Goal: Transaction & Acquisition: Purchase product/service

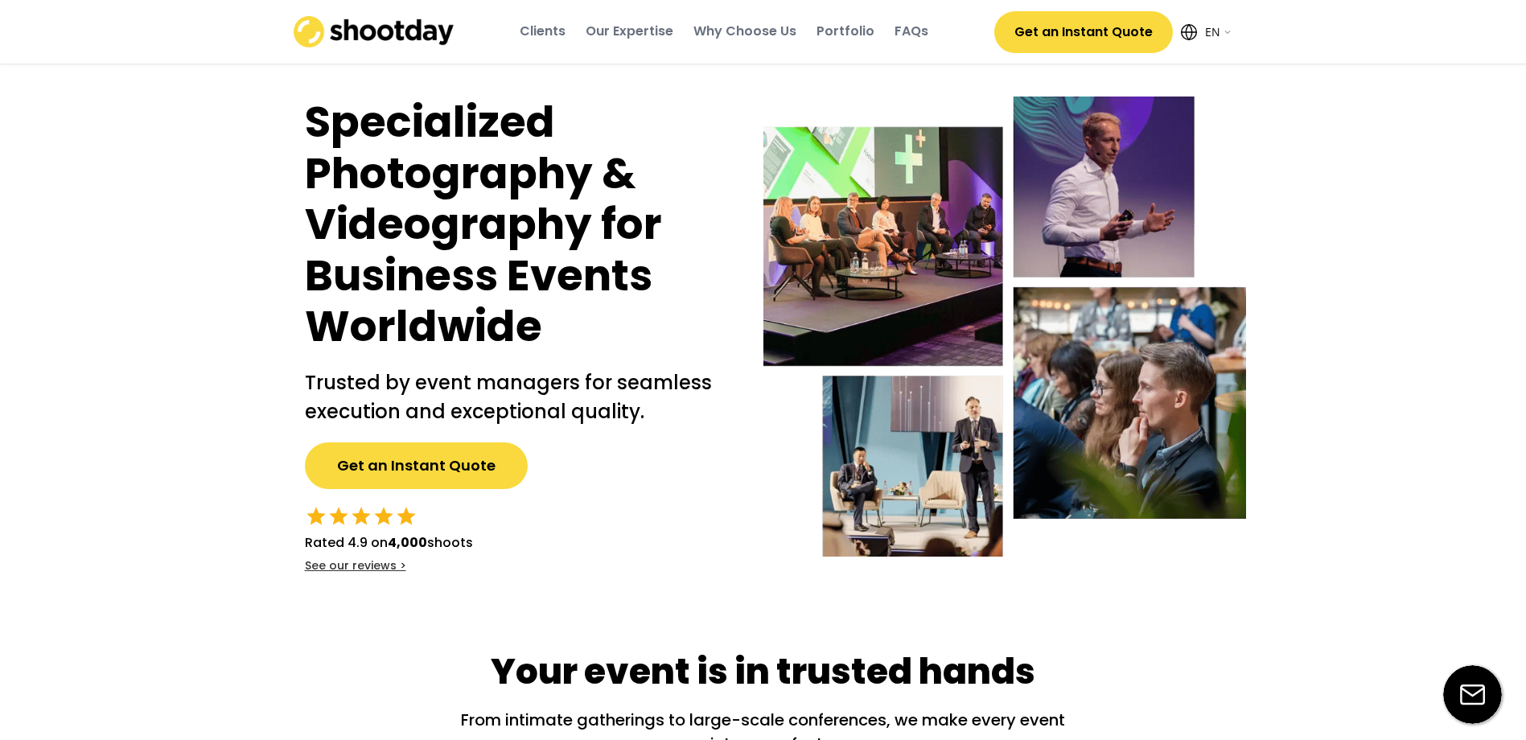
select select ""en""
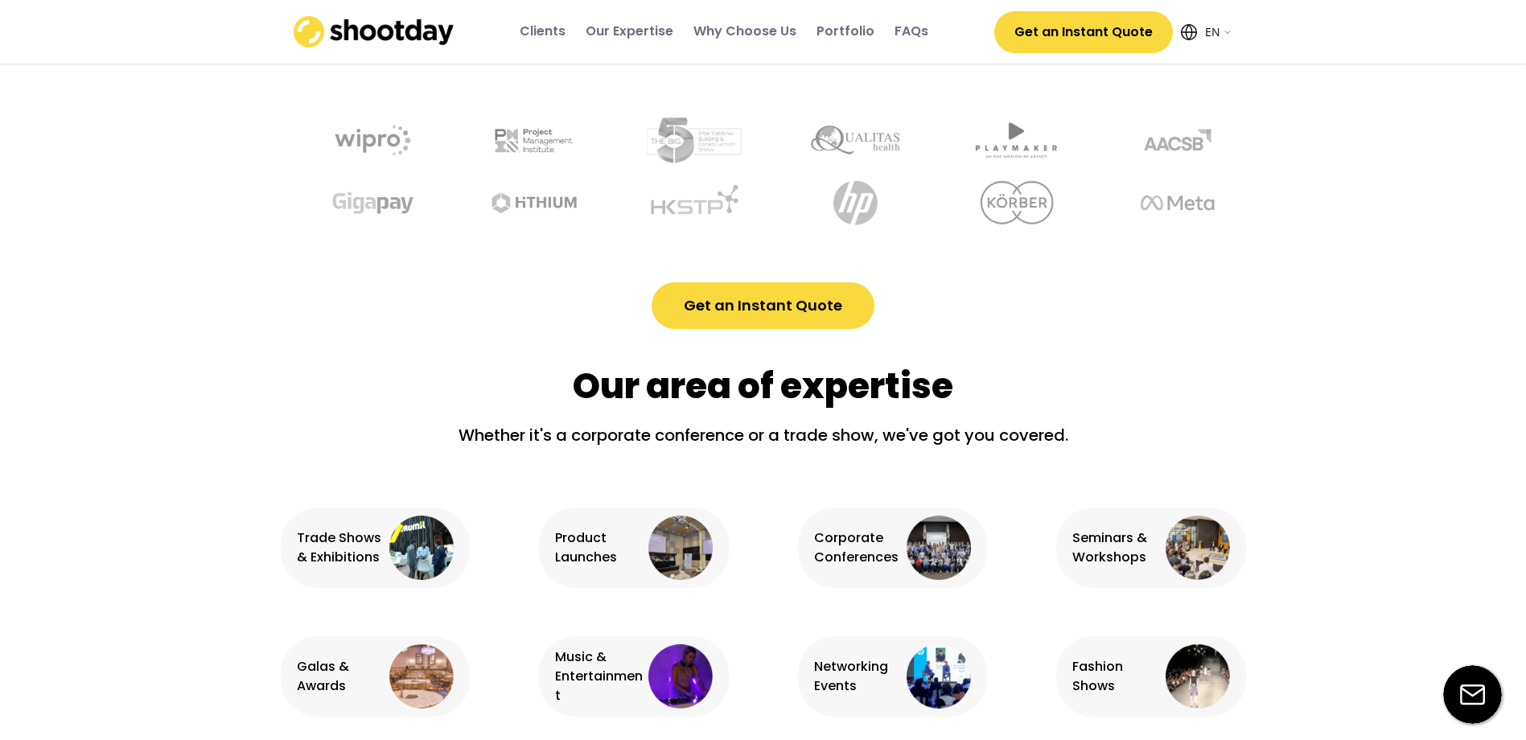
scroll to position [551, 0]
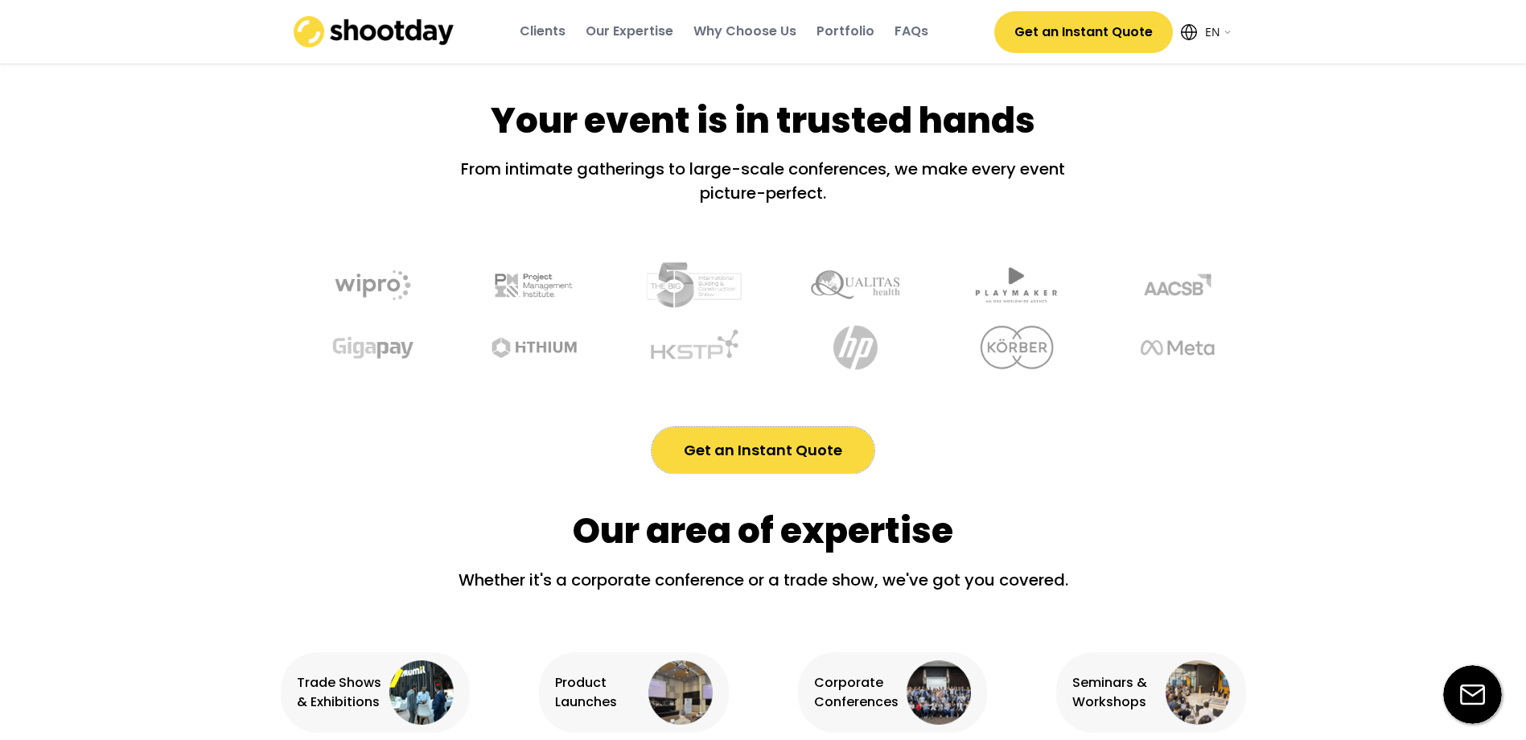
click at [779, 461] on button "Get an Instant Quote" at bounding box center [763, 450] width 223 height 47
